Goal: Information Seeking & Learning: Learn about a topic

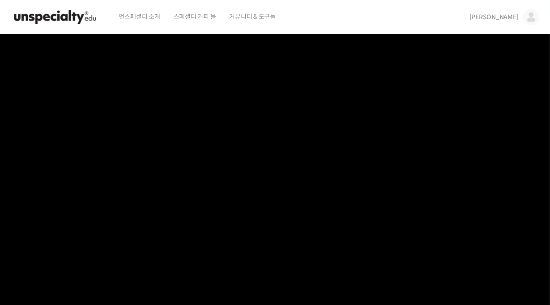
click at [520, 21] on link "김창희" at bounding box center [504, 17] width 70 height 34
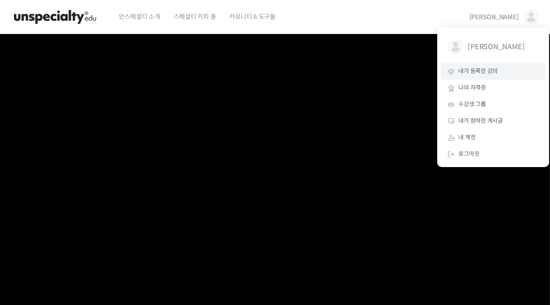
click at [473, 73] on span "내가 등록한 강의" at bounding box center [478, 71] width 39 height 8
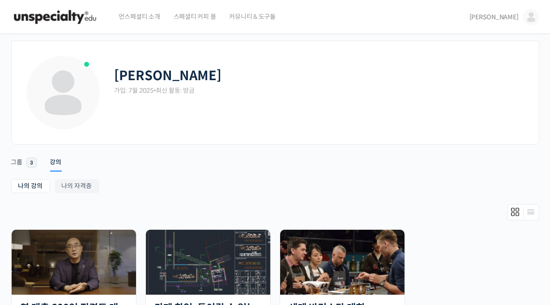
drag, startPoint x: 485, startPoint y: 103, endPoint x: 533, endPoint y: 13, distance: 101.9
click at [485, 103] on div "김창희 가입: 7월 2025 • 최신 활동: 방금" at bounding box center [320, 93] width 411 height 76
click at [533, 16] on img at bounding box center [531, 17] width 16 height 16
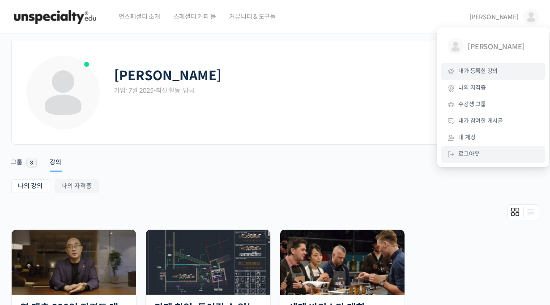
click at [477, 157] on span "로그아웃" at bounding box center [469, 154] width 21 height 8
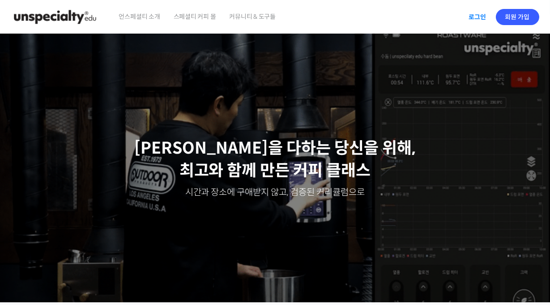
click at [479, 21] on link "로그인" at bounding box center [478, 17] width 28 height 21
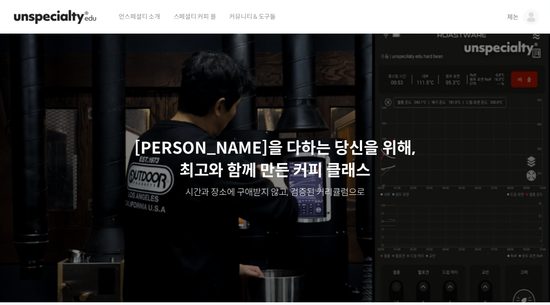
click at [525, 22] on img at bounding box center [531, 17] width 16 height 16
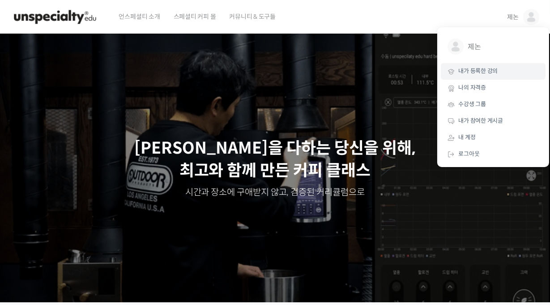
click at [468, 77] on link "내가 등록한 강의" at bounding box center [493, 71] width 105 height 17
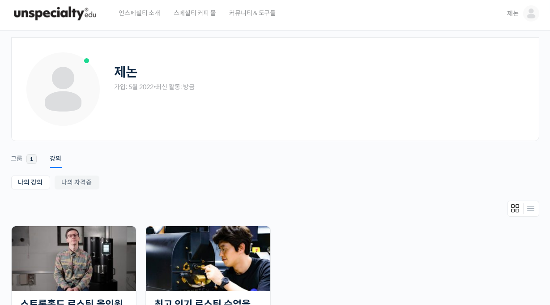
scroll to position [179, 0]
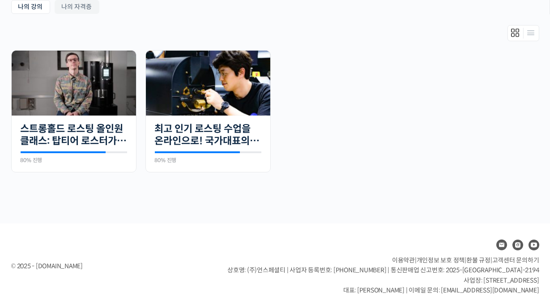
click at [314, 183] on div "진행 중 30개의 수업 스트롱홀드 로스팅 올인원 클래스: 탑티어 로스터가 알려주는 스트롱홀드 A to Z 가이드 80% 진행 최근 활동: [D…" at bounding box center [275, 121] width 537 height 143
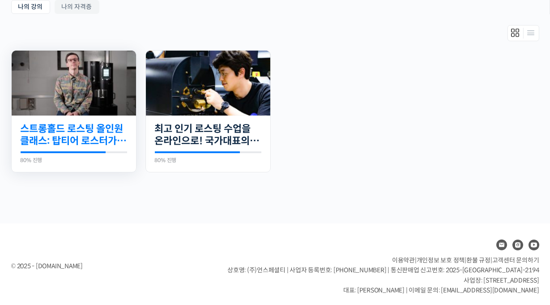
click at [73, 141] on link "스트롱홀드 로스팅 올인원 클래스: 탑티어 로스터가 알려주는 스트롱홀드 A to Z 가이드" at bounding box center [74, 135] width 107 height 25
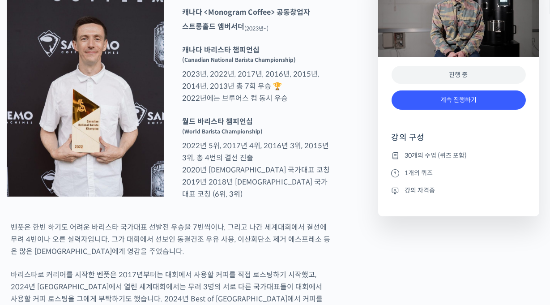
scroll to position [537, 0]
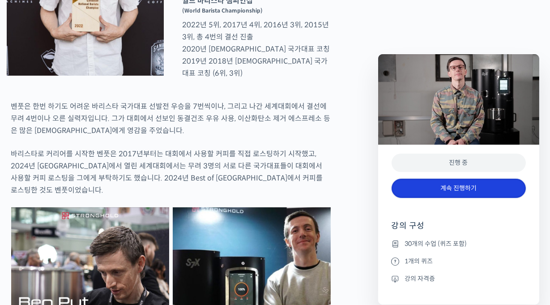
click at [441, 191] on link "계속 진행하기" at bounding box center [459, 188] width 134 height 19
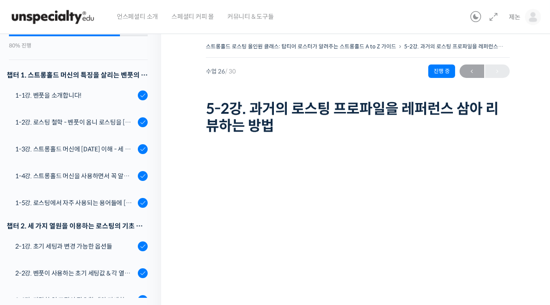
scroll to position [85, 0]
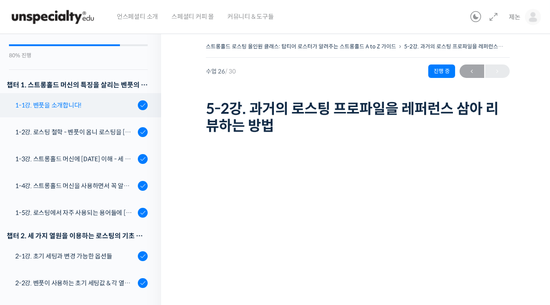
click at [52, 107] on div "1-1강. 벤풋을 소개합니다!" at bounding box center [75, 105] width 120 height 10
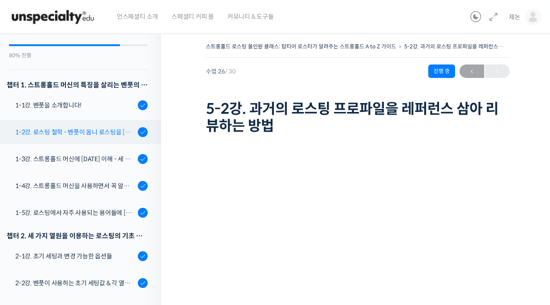
click at [78, 136] on div "1-2강. 로스팅 철학 - 벤풋이 옴니 로스팅을 [DATE] 않는 이유" at bounding box center [75, 132] width 120 height 10
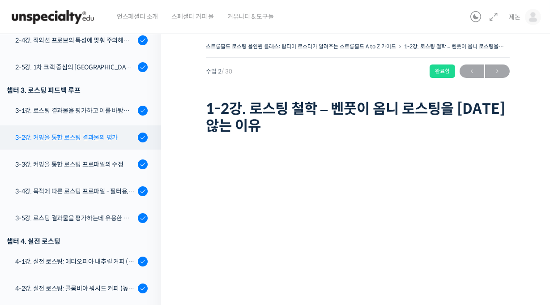
scroll to position [395, 0]
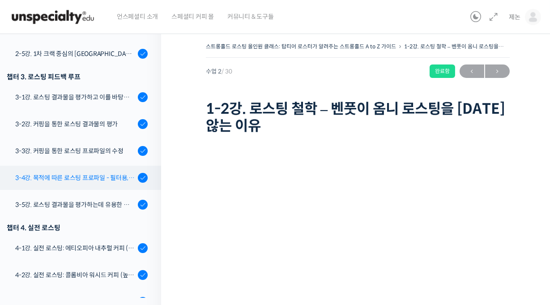
click at [103, 183] on link "3-4강. 목적에 따른 로스팅 프로파일 - 필터용, 에스프레소용" at bounding box center [79, 178] width 166 height 24
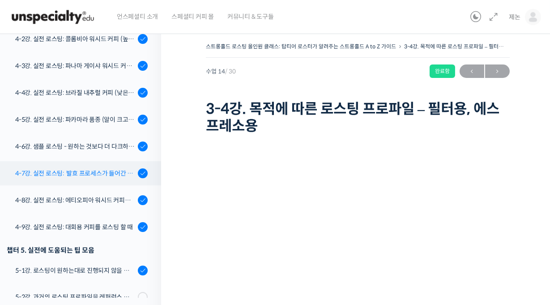
scroll to position [616, 0]
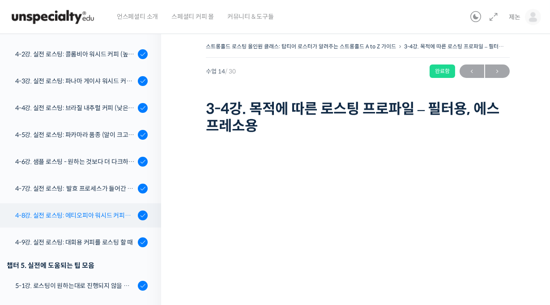
click at [96, 213] on div "4-8강. 실전 로스팅: 에티오피아 워시드 커피를 에스프레소용으로 로스팅 할 때" at bounding box center [75, 215] width 120 height 10
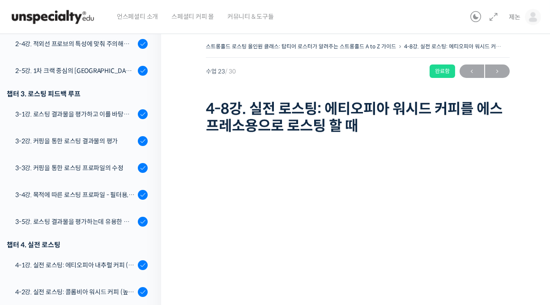
scroll to position [382, 0]
